Goal: Transaction & Acquisition: Purchase product/service

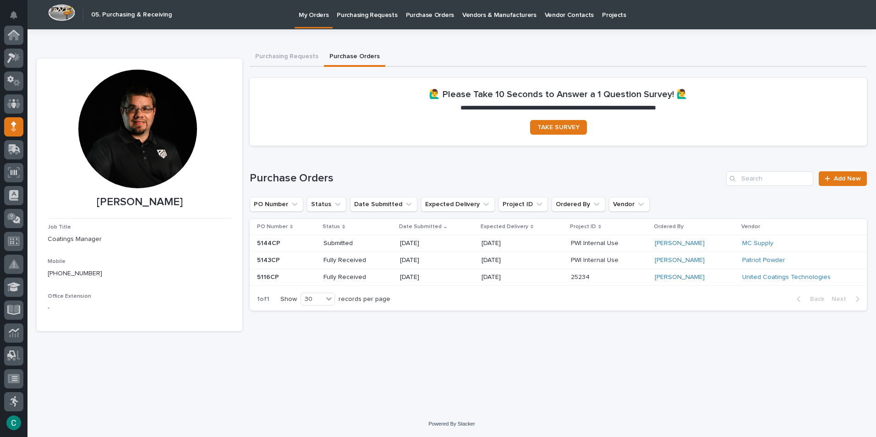
scroll to position [92, 0]
click at [851, 181] on span "Add New" at bounding box center [847, 179] width 27 height 6
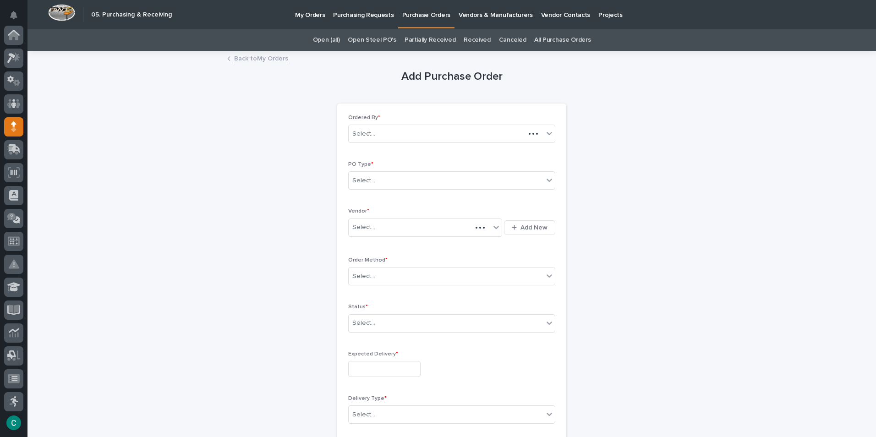
scroll to position [92, 0]
click at [440, 185] on div "Select..." at bounding box center [446, 180] width 195 height 15
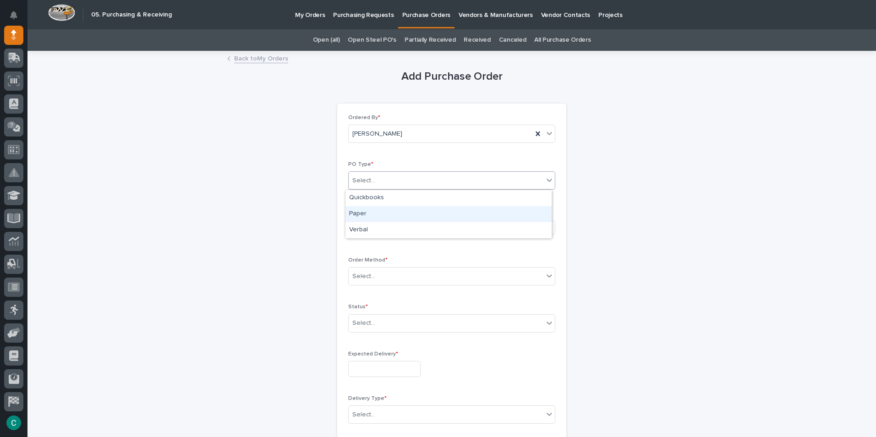
click at [408, 214] on div "Paper" at bounding box center [449, 214] width 206 height 16
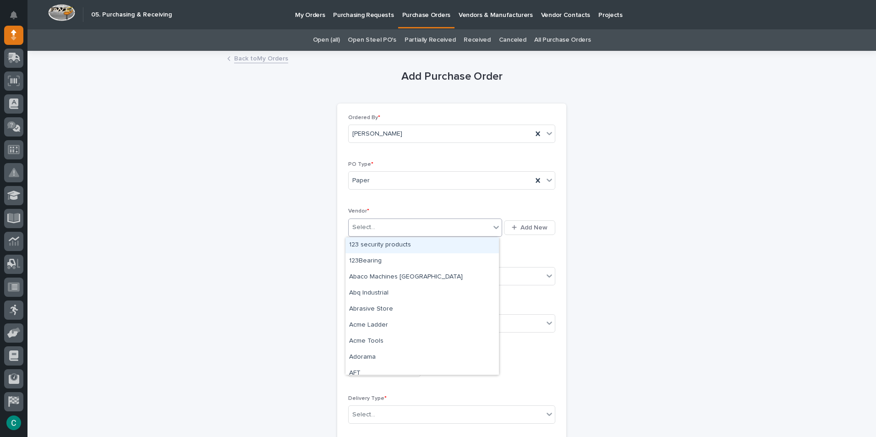
click at [403, 233] on div "Select..." at bounding box center [420, 227] width 142 height 15
type input "***"
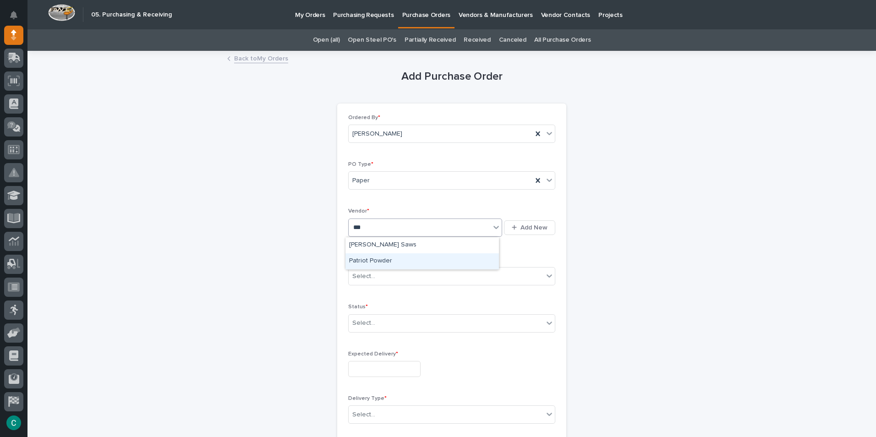
click at [402, 260] on div "Patriot Powder" at bounding box center [423, 261] width 154 height 16
click at [402, 278] on div "Select..." at bounding box center [446, 276] width 195 height 15
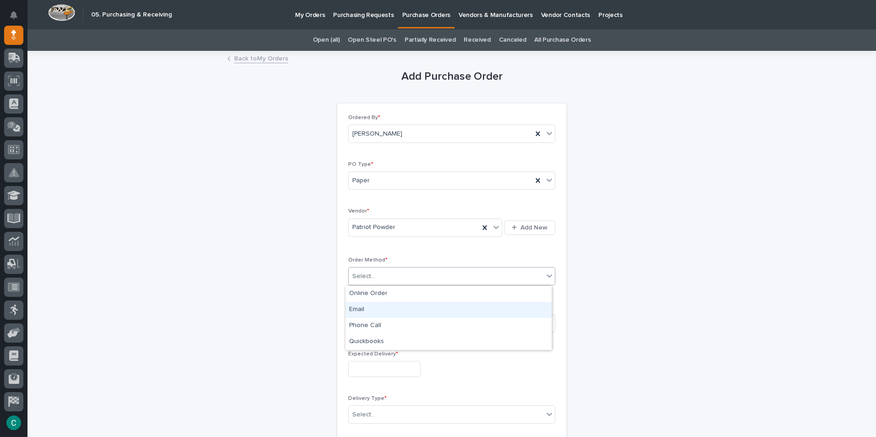
click at [389, 314] on div "Email" at bounding box center [449, 310] width 206 height 16
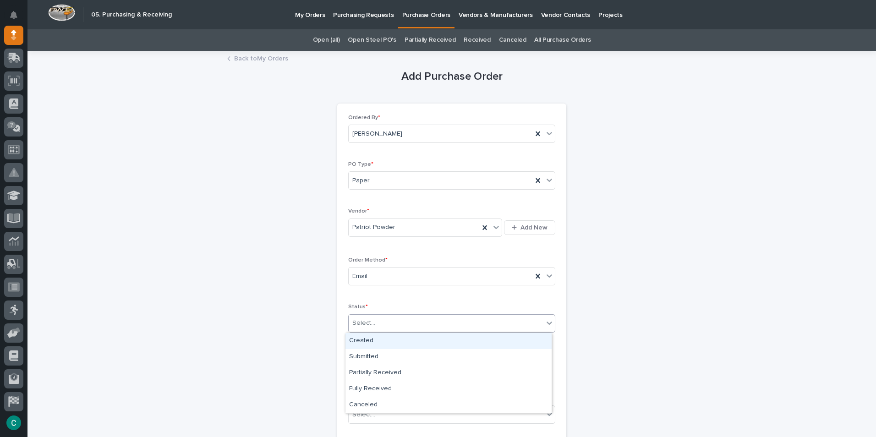
click at [390, 325] on div "Select..." at bounding box center [446, 323] width 195 height 15
click at [391, 356] on div "Submitted" at bounding box center [449, 357] width 206 height 16
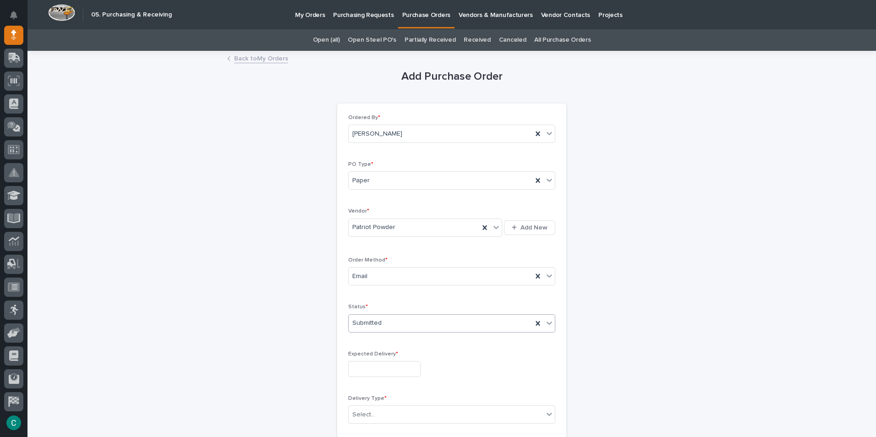
click at [390, 376] on input "text" at bounding box center [384, 369] width 72 height 16
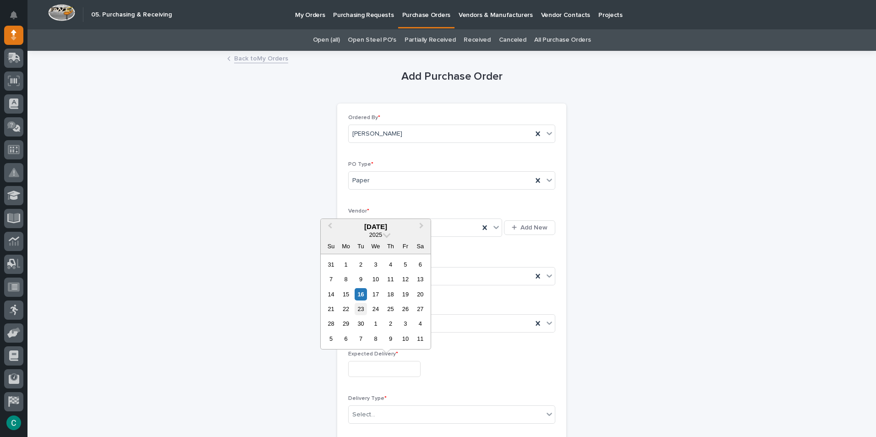
click at [362, 310] on div "23" at bounding box center [361, 309] width 12 height 12
type input "**********"
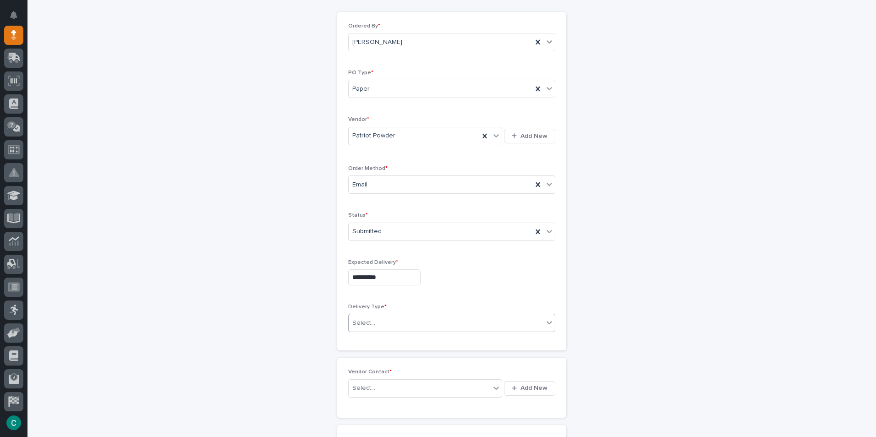
click at [382, 319] on div "Select..." at bounding box center [446, 323] width 195 height 15
click at [389, 342] on div "Deliver to PWI" at bounding box center [449, 341] width 206 height 16
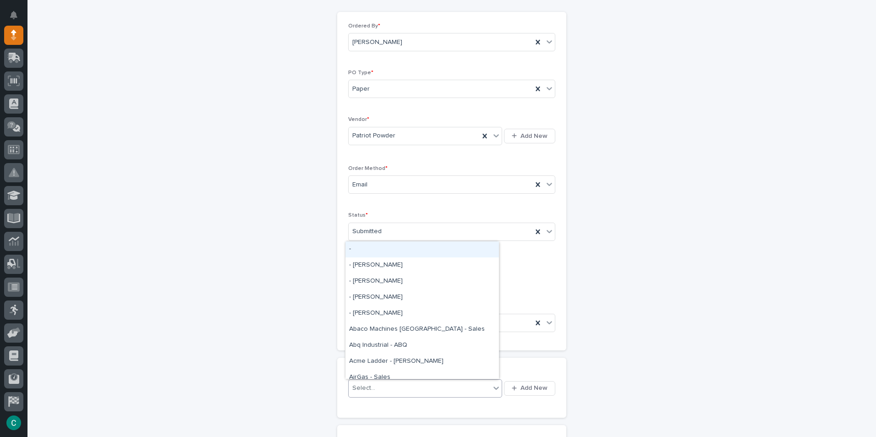
click at [396, 386] on div "Select..." at bounding box center [420, 388] width 142 height 15
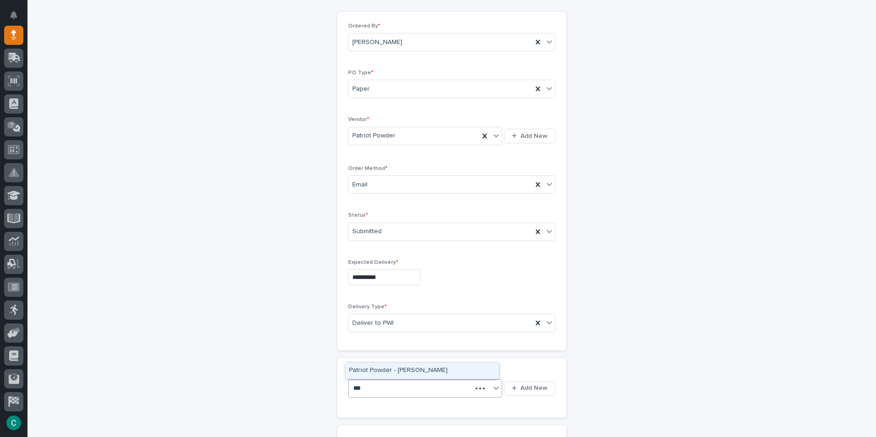
type input "****"
click at [383, 372] on div "Patriot Powder - [PERSON_NAME]" at bounding box center [423, 371] width 154 height 16
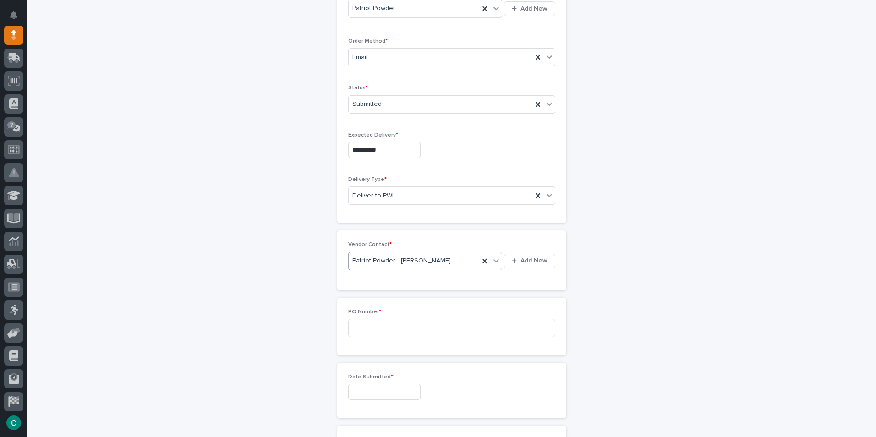
scroll to position [229, 0]
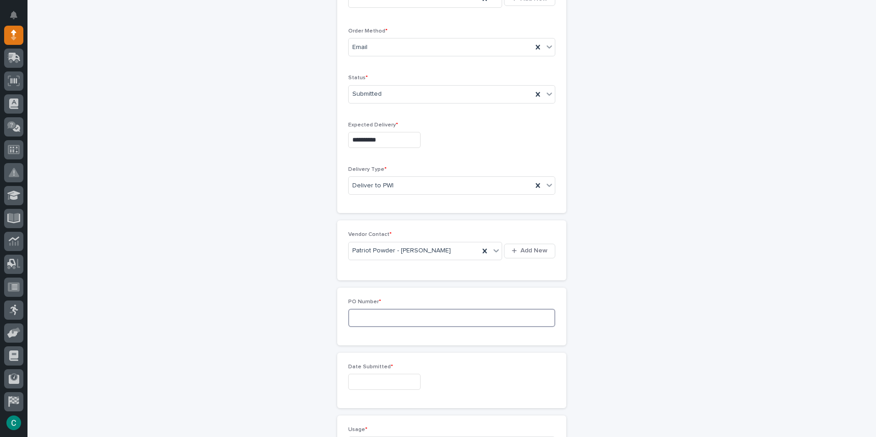
click at [391, 317] on input at bounding box center [451, 318] width 207 height 18
type input "5145CP"
click at [406, 379] on input "text" at bounding box center [384, 382] width 72 height 16
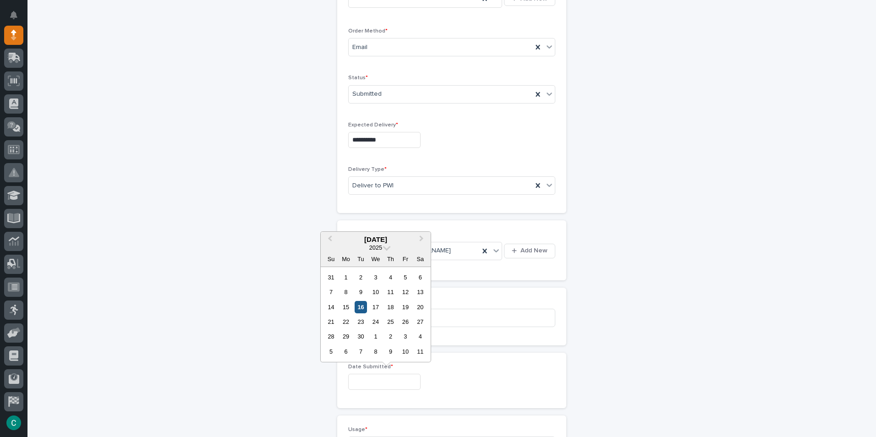
click at [357, 306] on div "16" at bounding box center [361, 307] width 12 height 12
type input "**********"
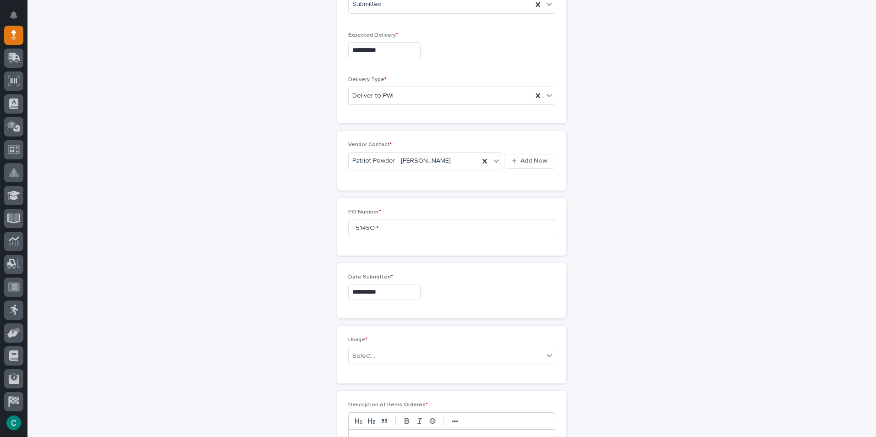
scroll to position [321, 0]
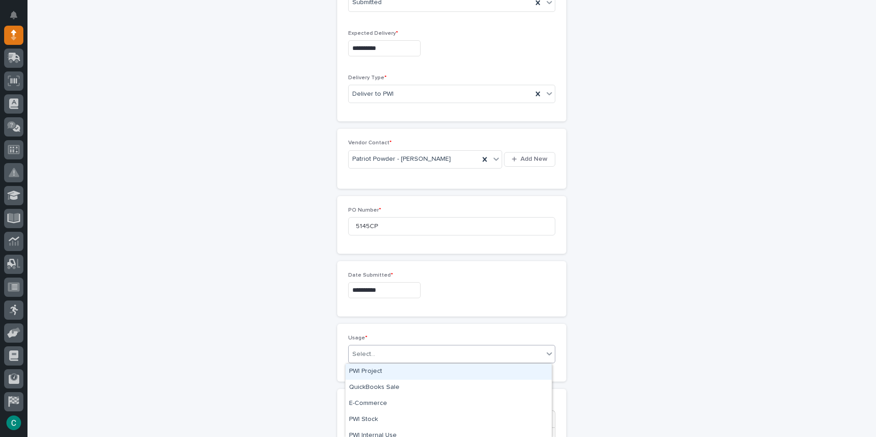
click at [395, 353] on div "Select..." at bounding box center [446, 354] width 195 height 15
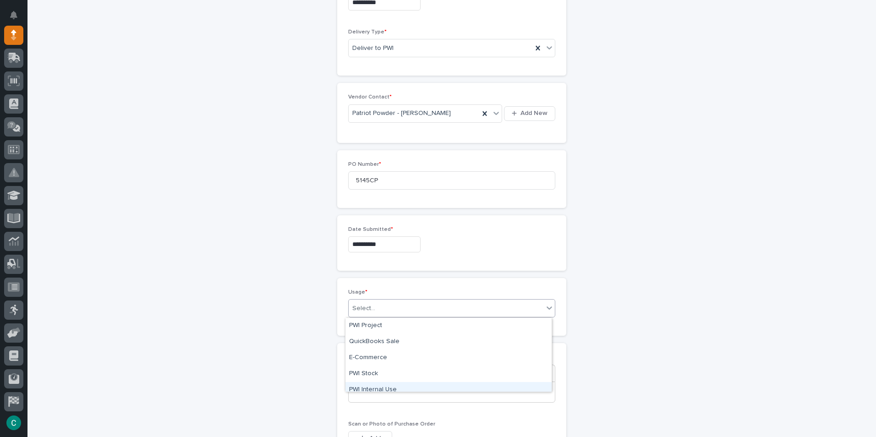
click at [390, 390] on div "PWI Internal Use" at bounding box center [449, 390] width 206 height 16
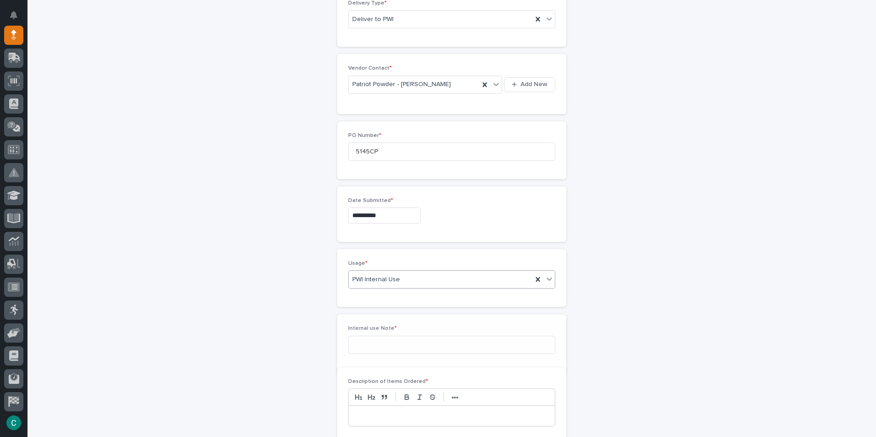
scroll to position [399, 0]
click at [383, 347] on input at bounding box center [451, 341] width 207 height 18
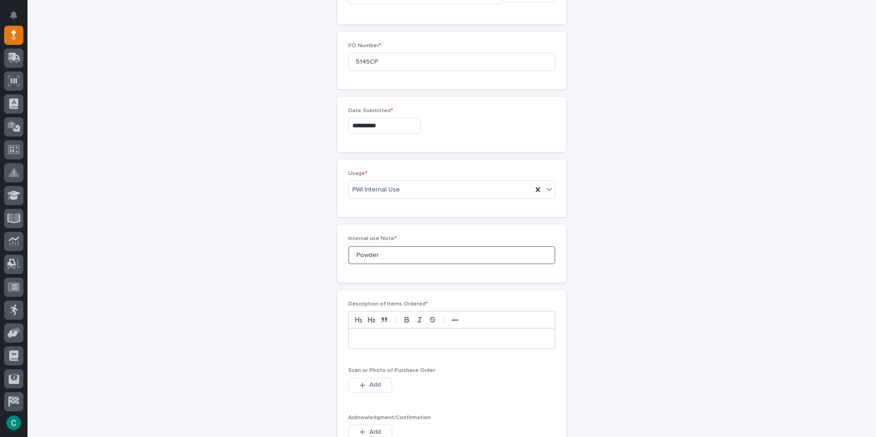
scroll to position [491, 0]
type input "Powder"
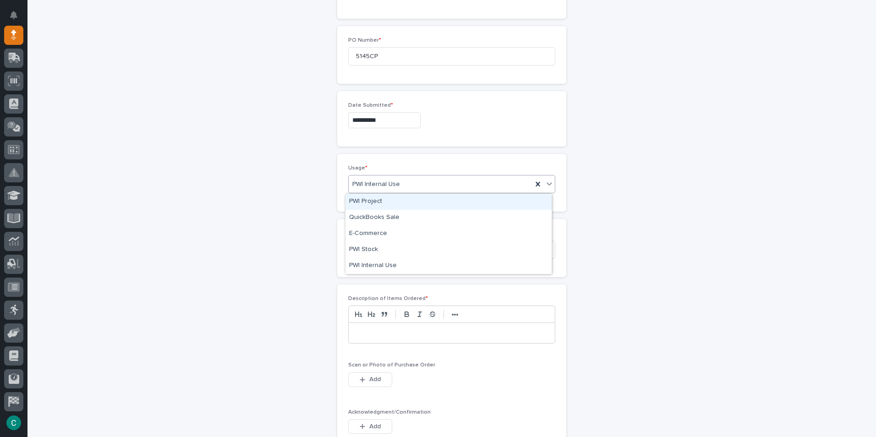
click at [545, 187] on icon at bounding box center [549, 183] width 9 height 9
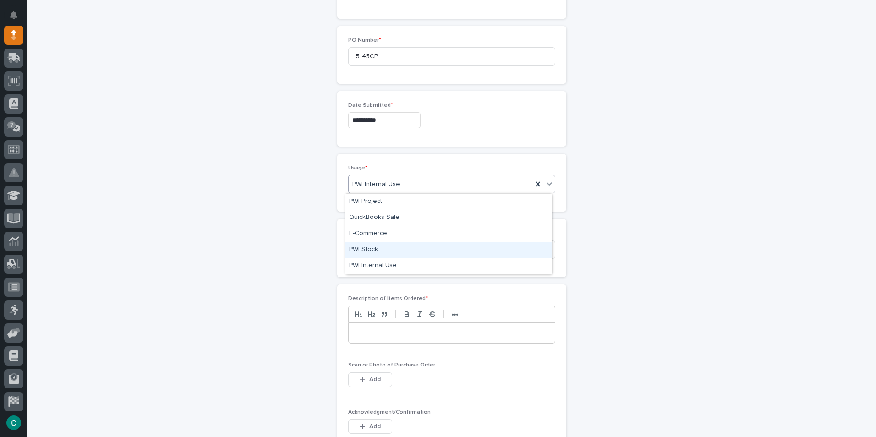
click at [441, 244] on div "PWI Stock" at bounding box center [449, 250] width 206 height 16
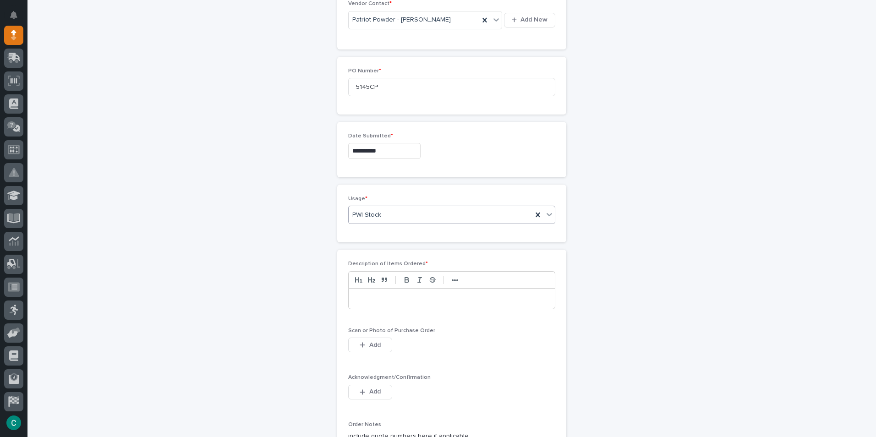
scroll to position [458, 0]
click at [381, 304] on p at bounding box center [452, 300] width 193 height 9
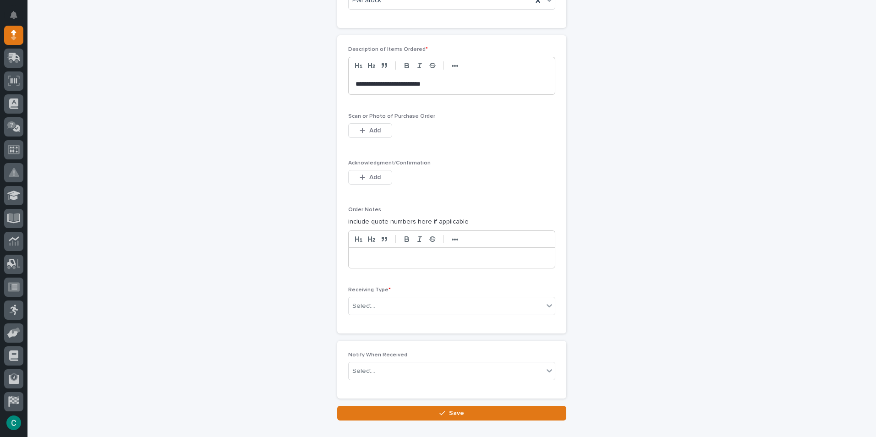
scroll to position [688, 0]
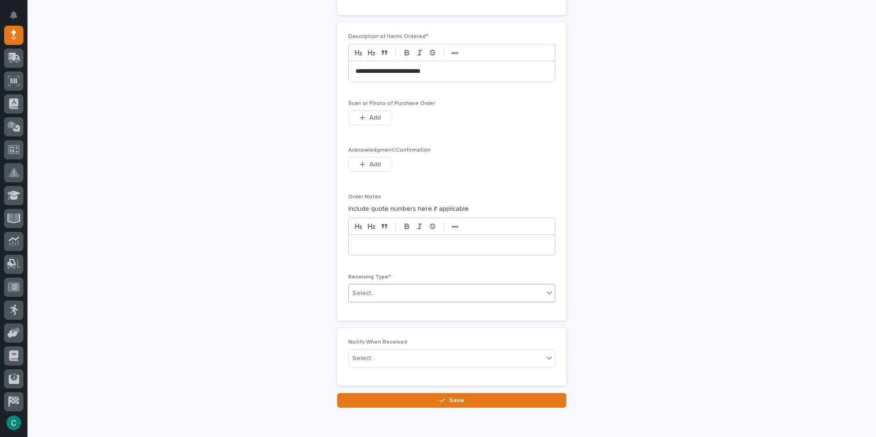
click at [403, 293] on div "Select..." at bounding box center [446, 293] width 195 height 15
click at [375, 357] on div "Deliver to" at bounding box center [449, 359] width 206 height 16
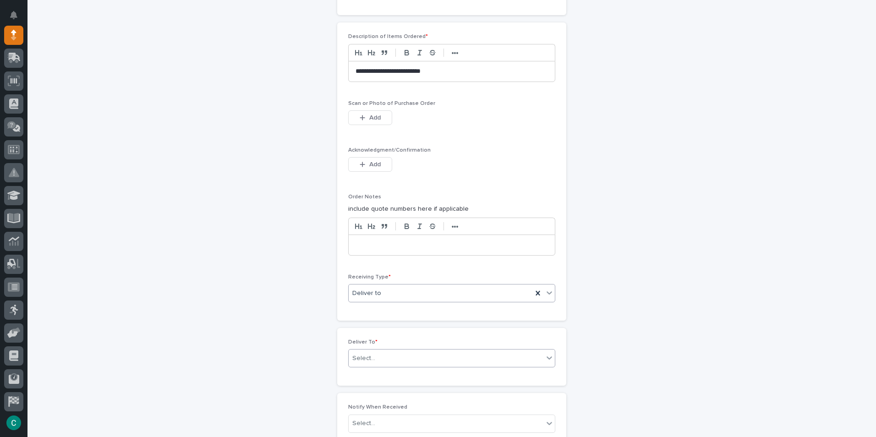
click at [376, 353] on div "Select..." at bounding box center [446, 358] width 195 height 15
type input "***"
click at [374, 388] on div "[PERSON_NAME]" at bounding box center [449, 392] width 206 height 16
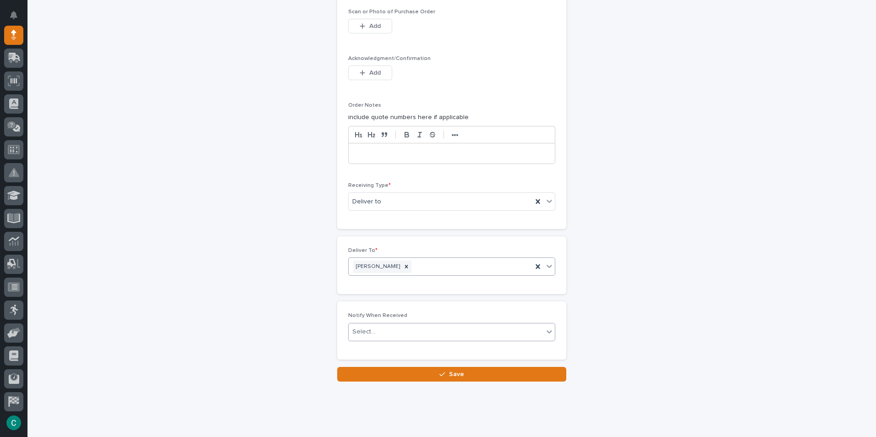
click at [389, 334] on div "Select..." at bounding box center [446, 332] width 195 height 15
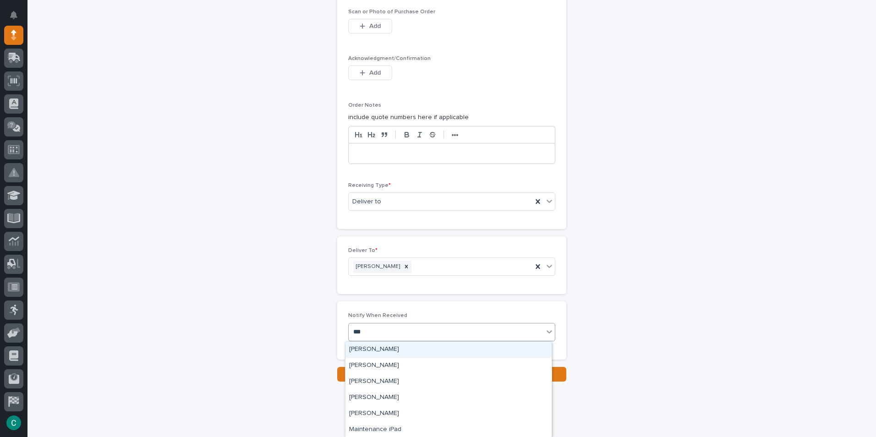
type input "****"
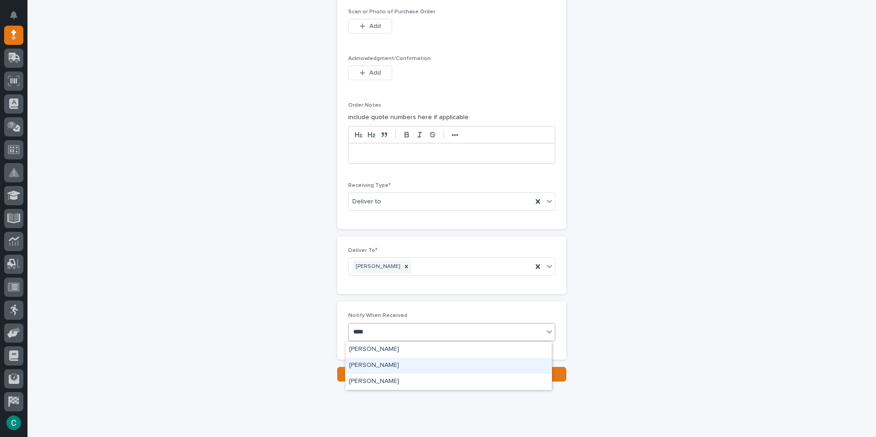
click at [394, 372] on div "[PERSON_NAME]" at bounding box center [449, 366] width 206 height 16
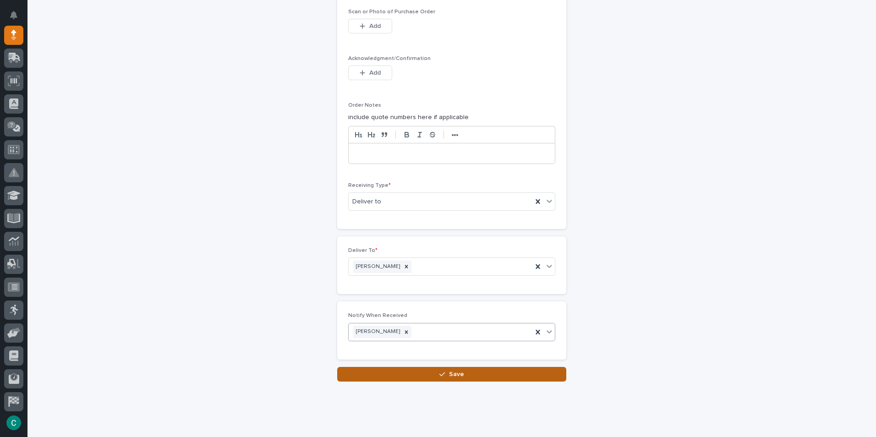
click at [439, 379] on button "Save" at bounding box center [451, 374] width 229 height 15
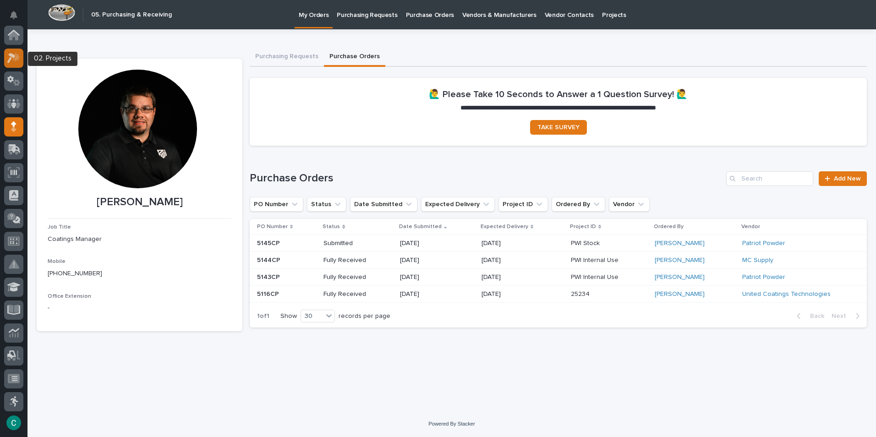
click at [17, 54] on icon at bounding box center [13, 58] width 13 height 11
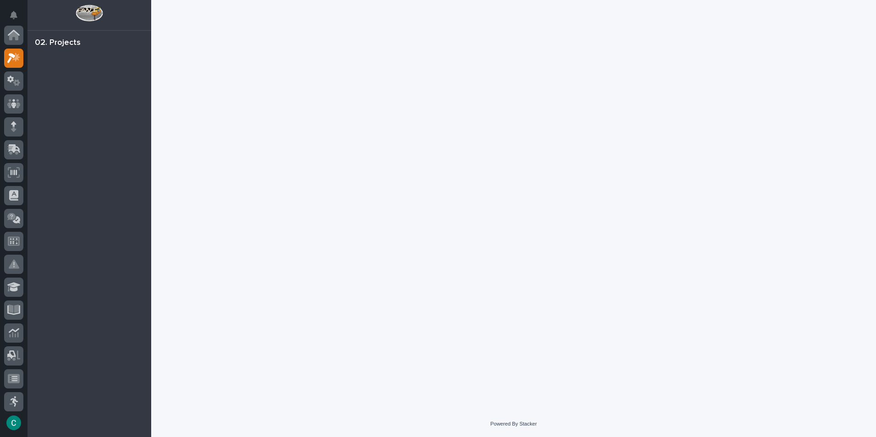
scroll to position [23, 0]
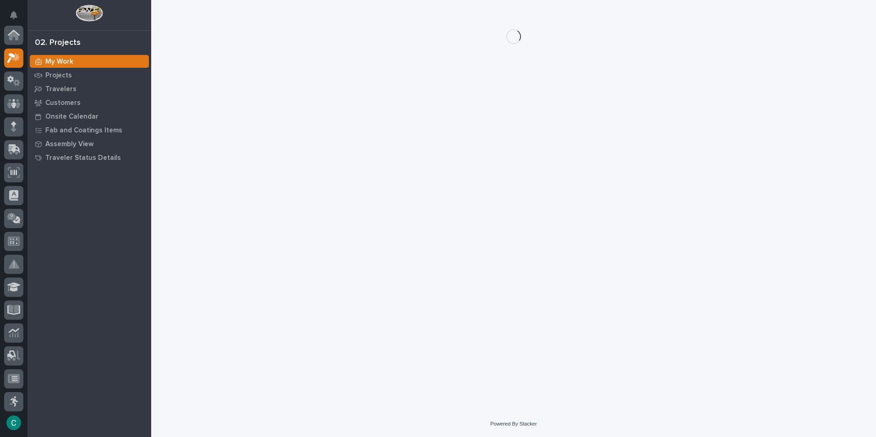
scroll to position [23, 0]
